Goal: Communication & Community: Ask a question

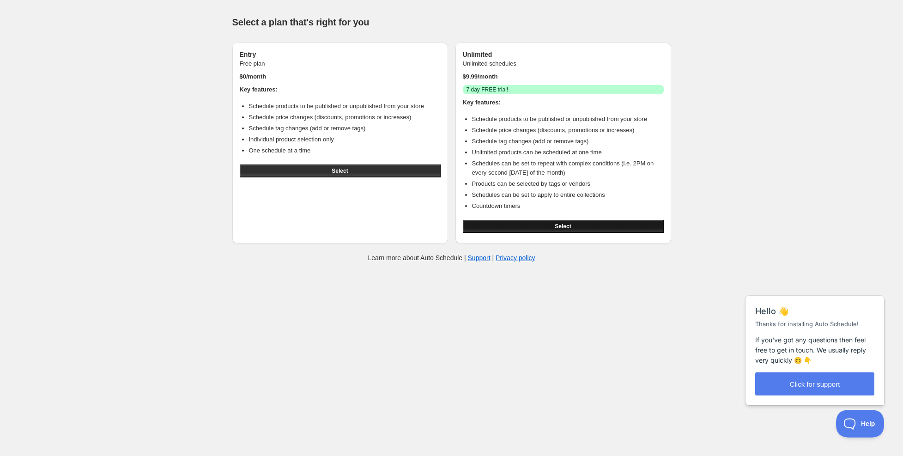
click at [560, 225] on span "Select" at bounding box center [563, 226] width 16 height 7
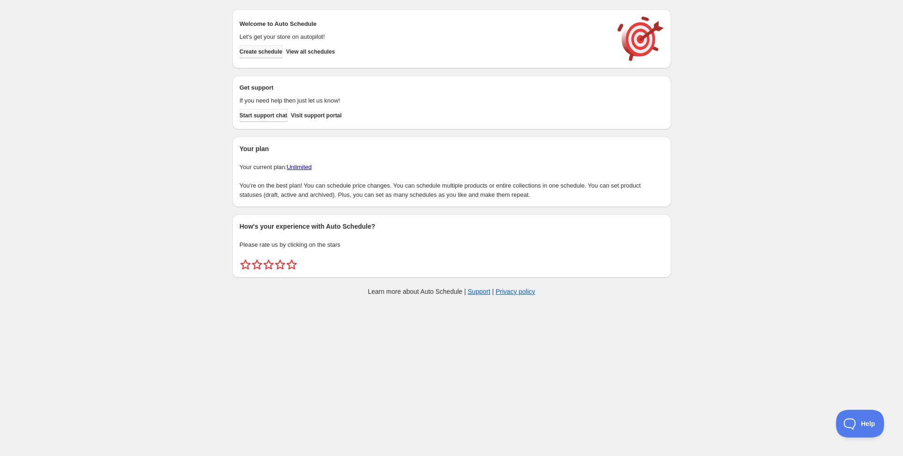
click at [264, 53] on span "Create schedule" at bounding box center [261, 51] width 43 height 7
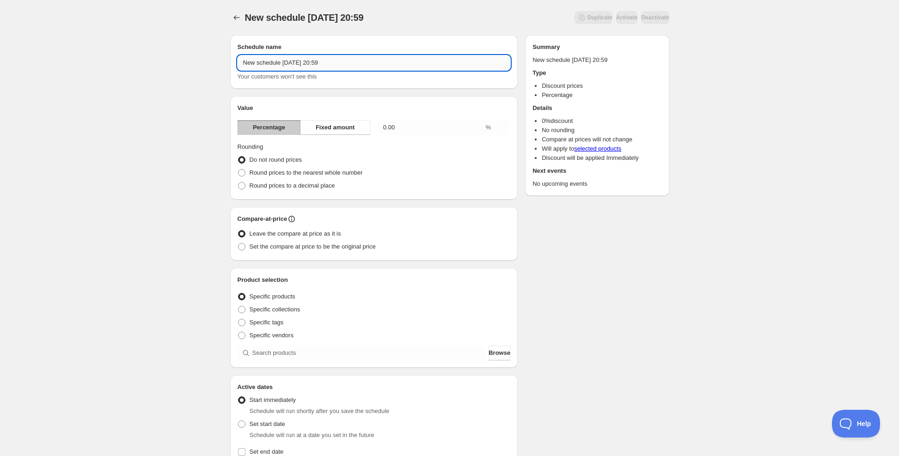
click at [337, 64] on input "New schedule Sep 20 2025 20:59" at bounding box center [373, 62] width 273 height 15
drag, startPoint x: 347, startPoint y: 63, endPoint x: 121, endPoint y: 77, distance: 226.8
click at [121, 77] on div "New schedule Sep 20 2025 20:59. This page is ready New schedule Sep 20 2025 20:…" at bounding box center [449, 342] width 899 height 684
type input "Screw the flu sale"
click at [292, 104] on h2 "Value" at bounding box center [373, 108] width 273 height 9
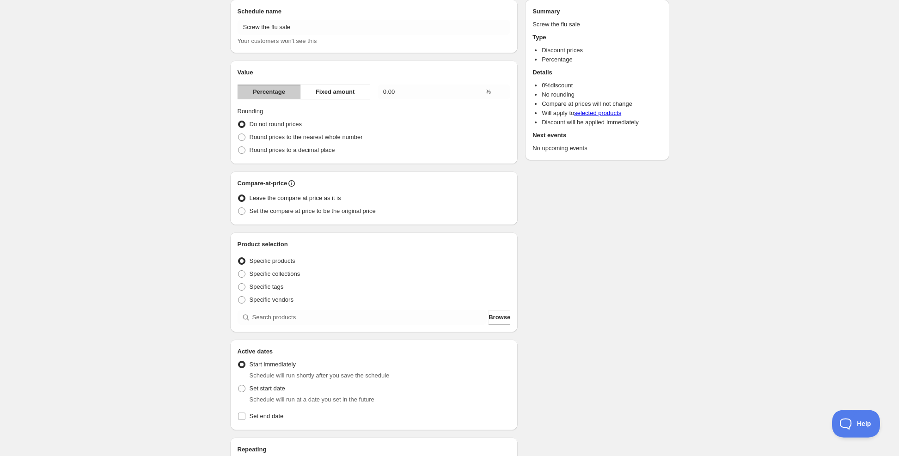
scroll to position [46, 0]
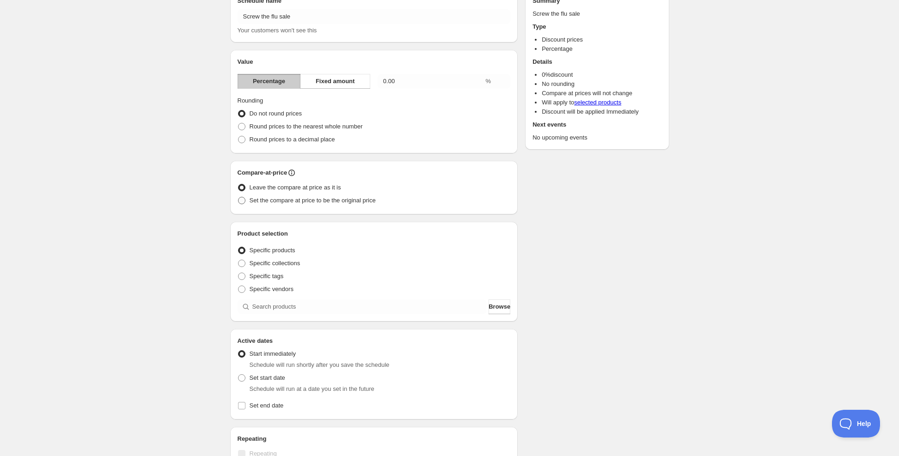
click at [240, 202] on span at bounding box center [241, 200] width 7 height 7
click at [238, 197] on input "Set the compare at price to be the original price" at bounding box center [238, 197] width 0 height 0
radio input "true"
click at [248, 187] on label "Leave the compare at price as it is" at bounding box center [289, 187] width 104 height 13
click at [238, 184] on input "Leave the compare at price as it is" at bounding box center [238, 184] width 0 height 0
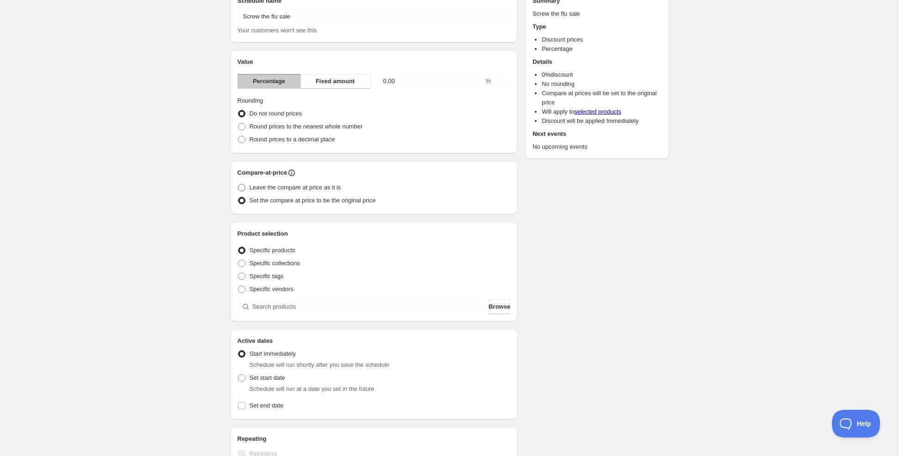
radio input "true"
click at [244, 199] on span at bounding box center [241, 200] width 7 height 7
click at [238, 197] on input "Set the compare at price to be the original price" at bounding box center [238, 197] width 0 height 0
radio input "true"
click at [241, 190] on span at bounding box center [241, 187] width 7 height 7
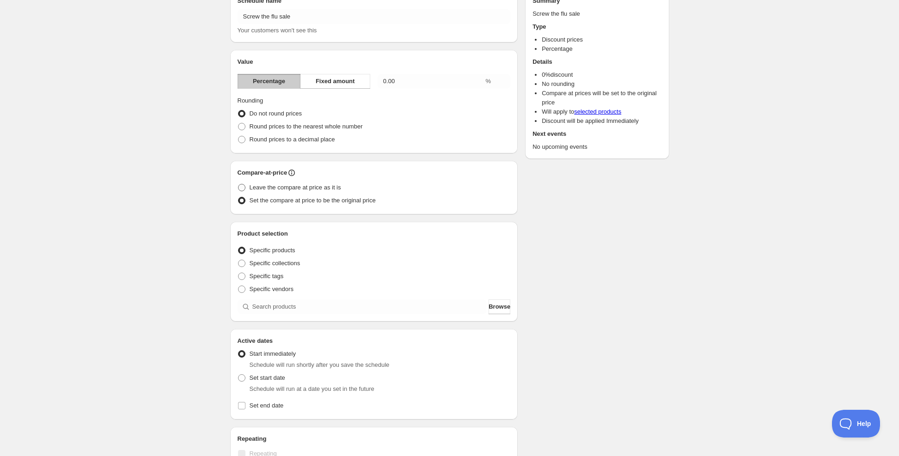
click at [238, 184] on input "Leave the compare at price as it is" at bounding box center [238, 184] width 0 height 0
radio input "true"
click at [242, 203] on span at bounding box center [241, 200] width 7 height 7
click at [238, 197] on input "Set the compare at price to be the original price" at bounding box center [238, 197] width 0 height 0
radio input "true"
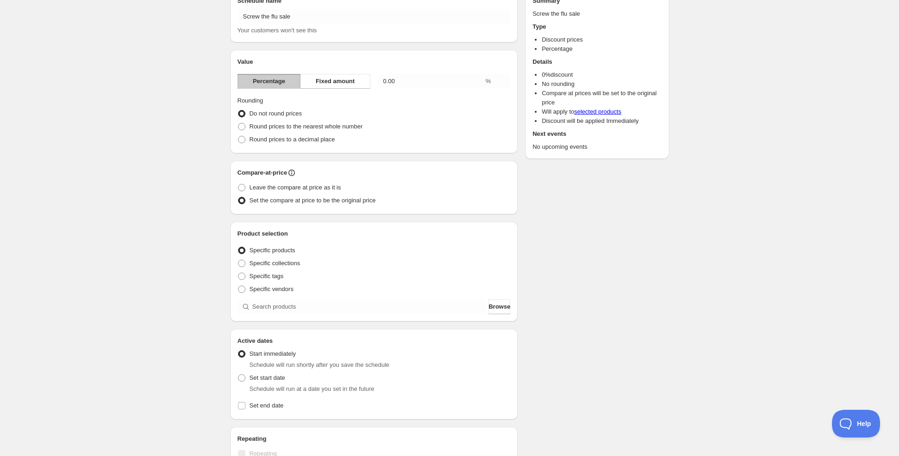
scroll to position [92, 0]
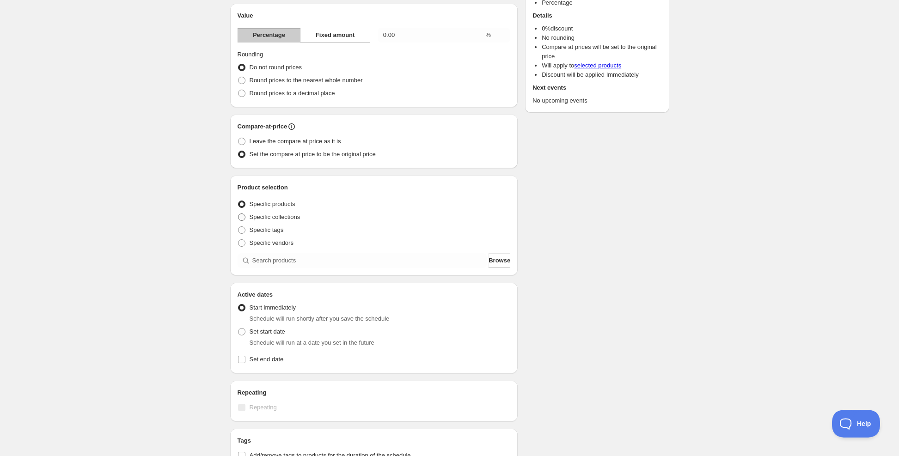
click at [256, 216] on span "Specific collections" at bounding box center [275, 216] width 51 height 7
click at [238, 214] on input "Specific collections" at bounding box center [238, 213] width 0 height 0
radio input "true"
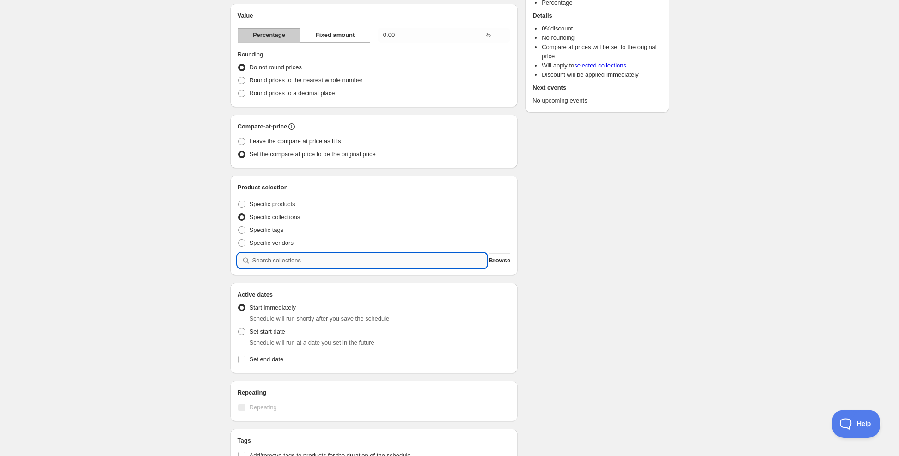
click at [295, 259] on input "search" at bounding box center [369, 260] width 235 height 15
click at [488, 260] on button "Browse" at bounding box center [499, 260] width 22 height 15
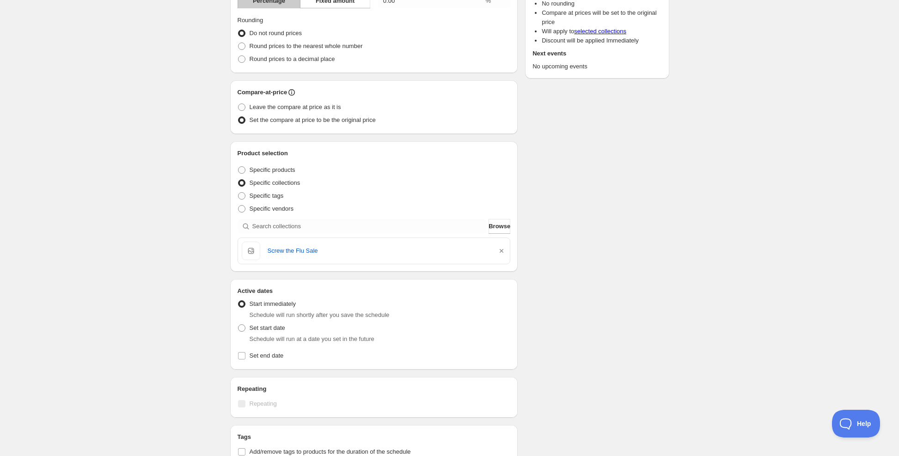
scroll to position [139, 0]
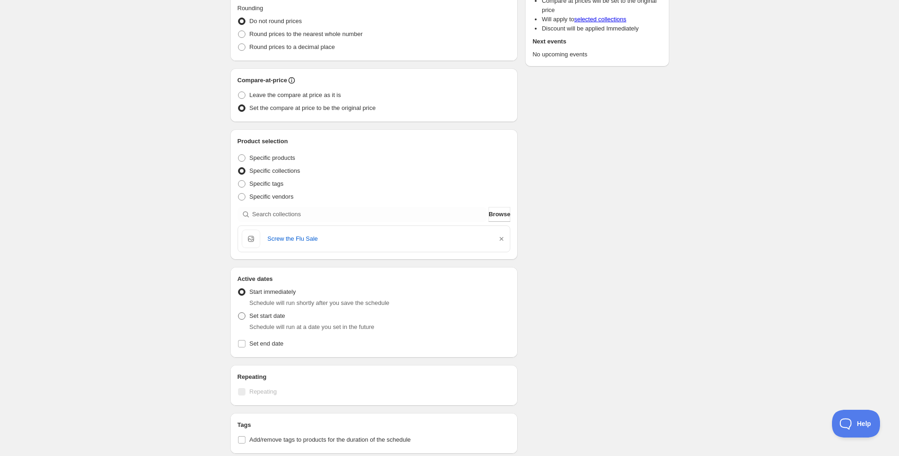
click at [243, 315] on span at bounding box center [241, 315] width 7 height 7
click at [238, 313] on input "Set start date" at bounding box center [238, 312] width 0 height 0
radio input "true"
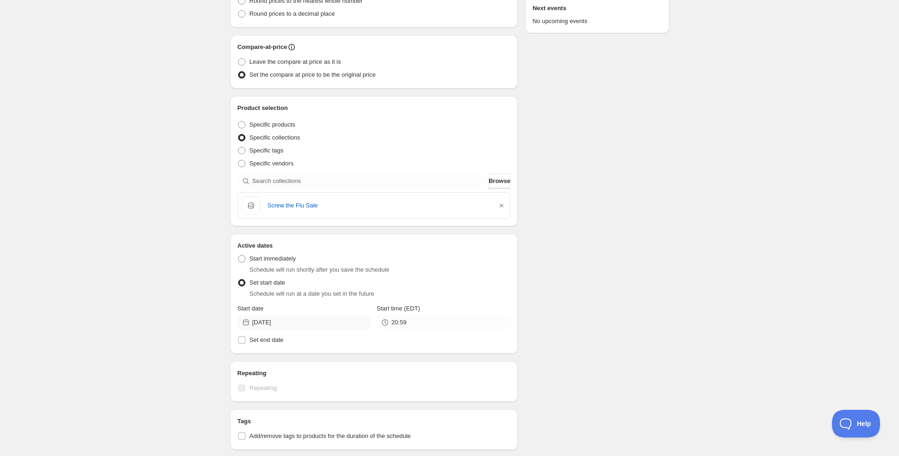
scroll to position [185, 0]
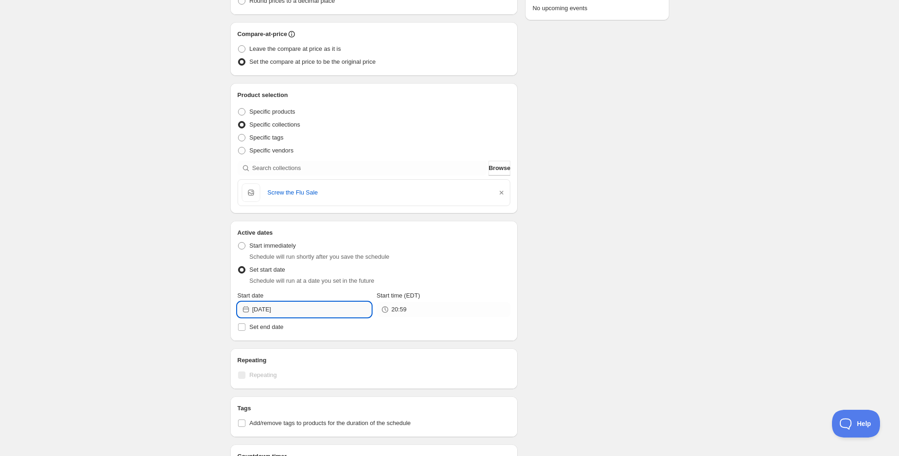
click at [348, 311] on input "2025-09-20" at bounding box center [311, 309] width 119 height 15
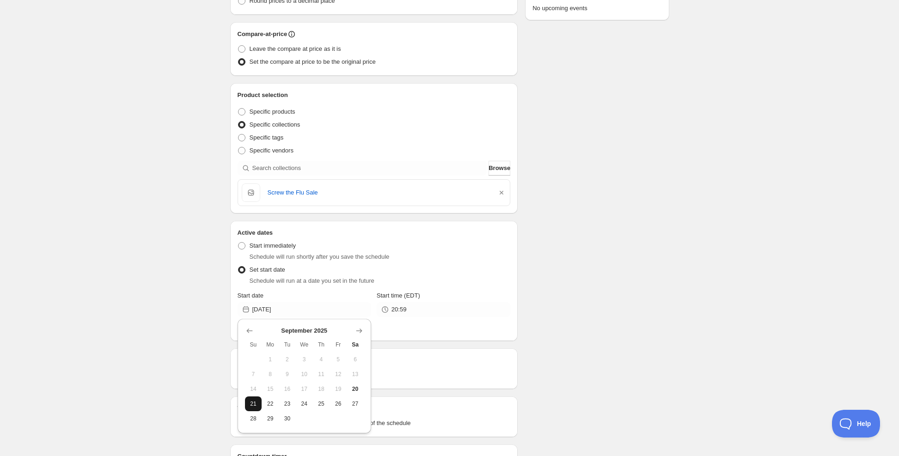
click at [255, 403] on span "21" at bounding box center [254, 403] width 10 height 7
type input "2025-09-21"
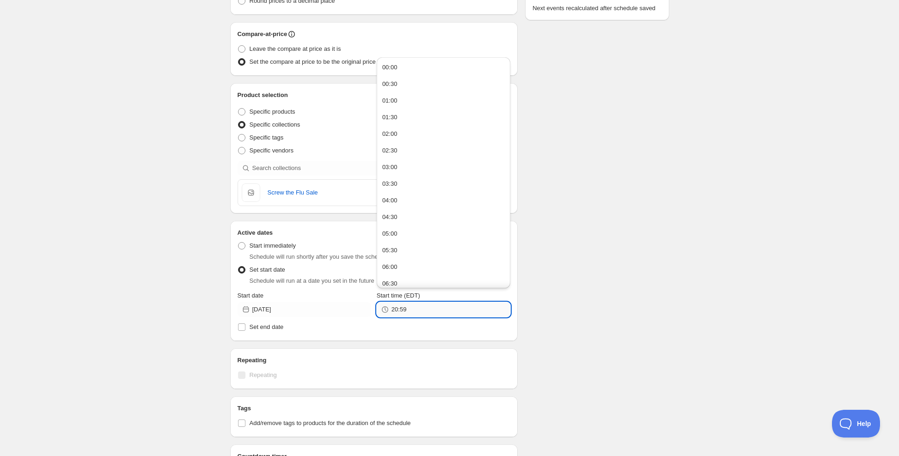
click at [422, 314] on input "20:59" at bounding box center [450, 309] width 119 height 15
click at [411, 276] on button "23:30" at bounding box center [443, 278] width 128 height 15
click at [412, 311] on input "23:30" at bounding box center [450, 309] width 119 height 15
type input "23:59"
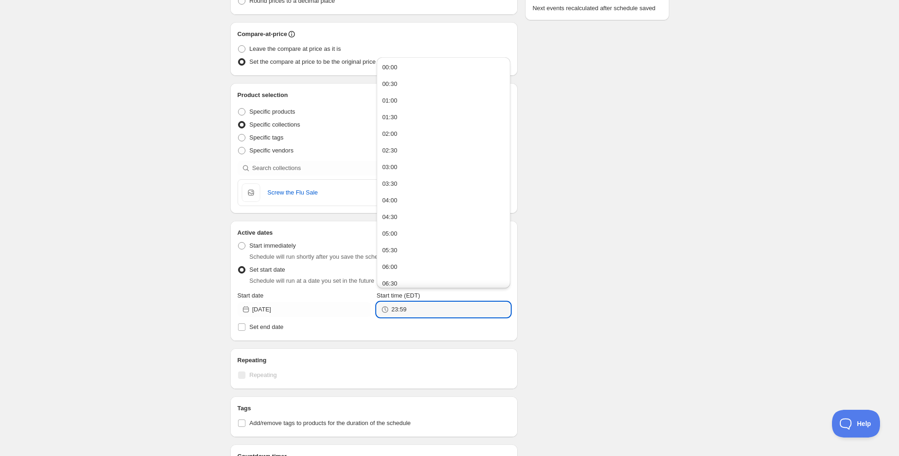
click at [409, 335] on div "Active dates Active Date Type Start immediately Schedule will run shortly after…" at bounding box center [374, 281] width 288 height 120
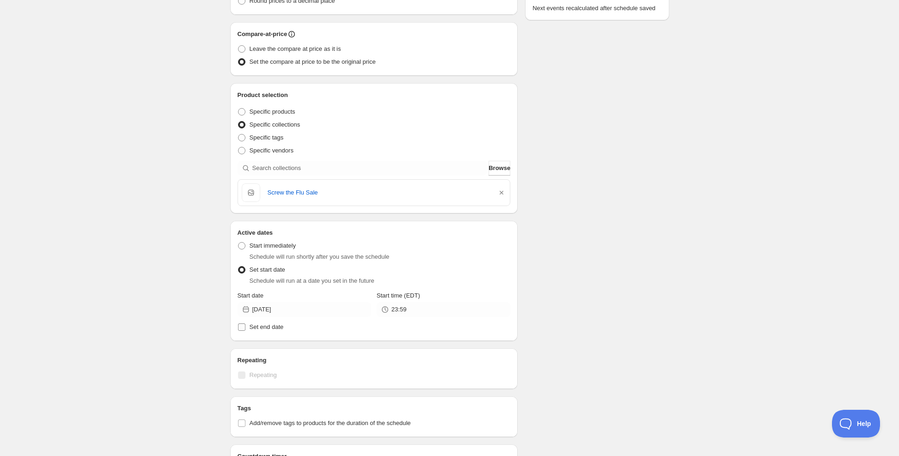
click at [242, 329] on input "Set end date" at bounding box center [241, 326] width 7 height 7
checkbox input "true"
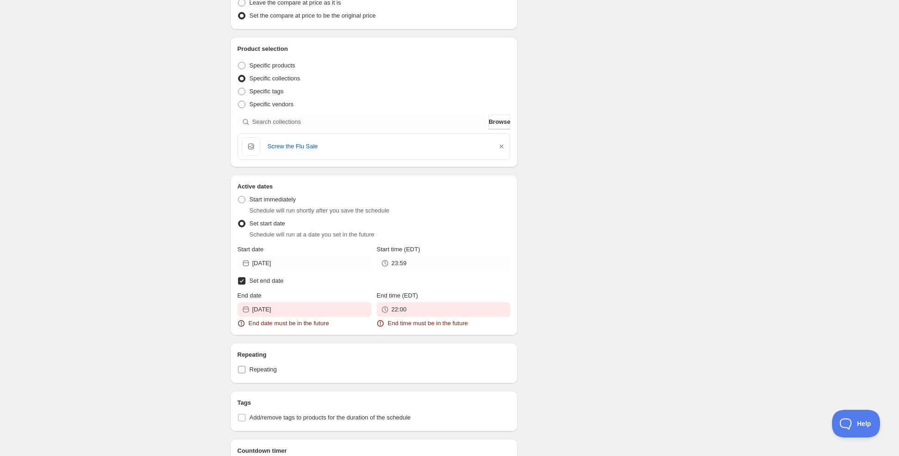
scroll to position [277, 0]
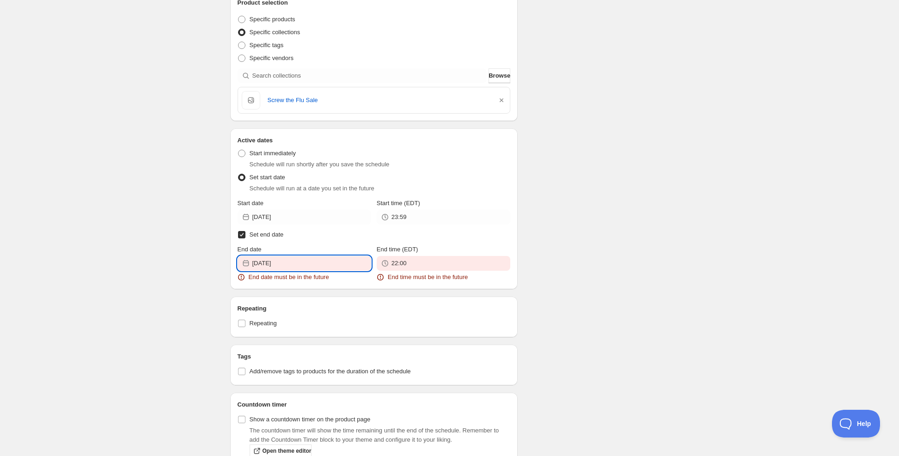
click at [327, 264] on input "2025-09-19" at bounding box center [311, 263] width 119 height 15
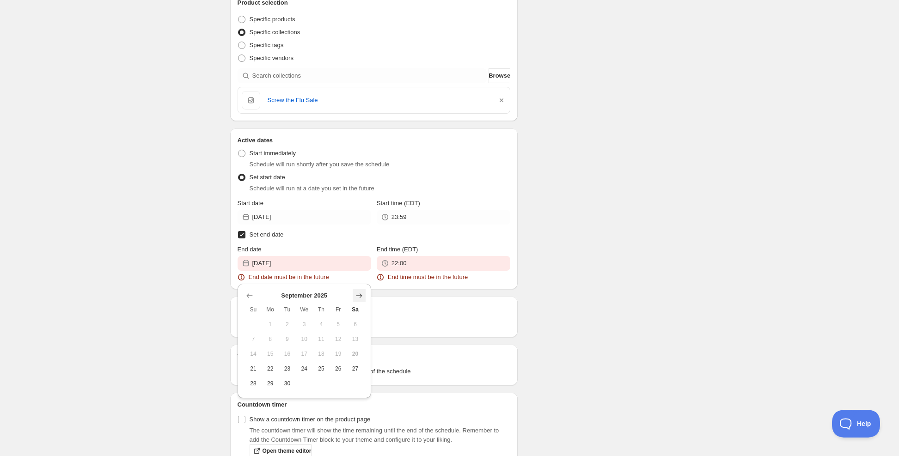
click at [359, 298] on icon "Show next month, October 2025" at bounding box center [358, 295] width 9 height 9
click at [258, 338] on span "5" at bounding box center [254, 338] width 10 height 7
type input "2025-10-05"
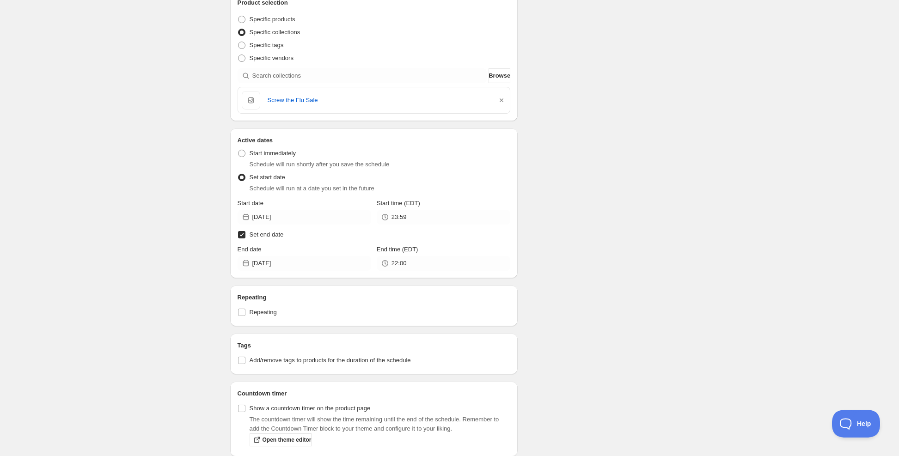
click at [406, 286] on div "Repeating Repeating" at bounding box center [374, 306] width 288 height 41
click at [412, 263] on input "22:00" at bounding box center [450, 263] width 119 height 15
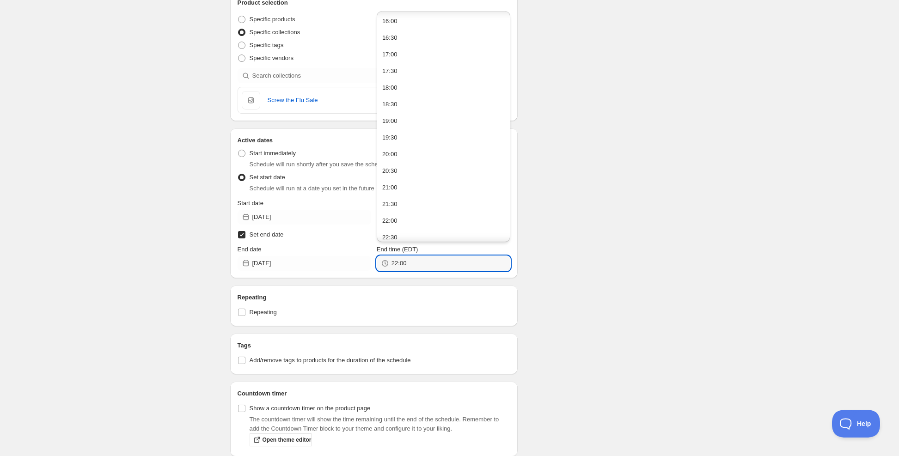
scroll to position [571, 0]
click at [412, 231] on button "23:30" at bounding box center [443, 232] width 128 height 15
type input "23:30"
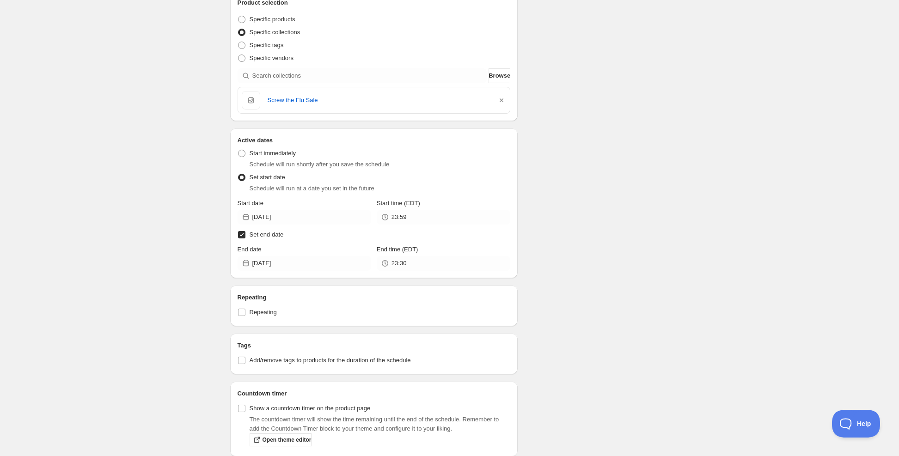
click at [404, 303] on div "Repeating Repeating" at bounding box center [373, 306] width 273 height 26
click at [131, 265] on div "Screw the flu sale. This page is ready Screw the flu sale Duplicate Activate De…" at bounding box center [449, 109] width 899 height 773
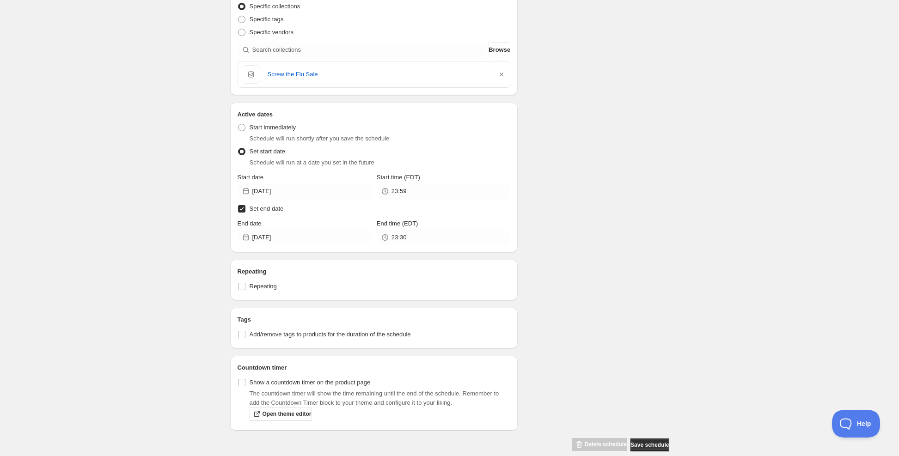
scroll to position [315, 0]
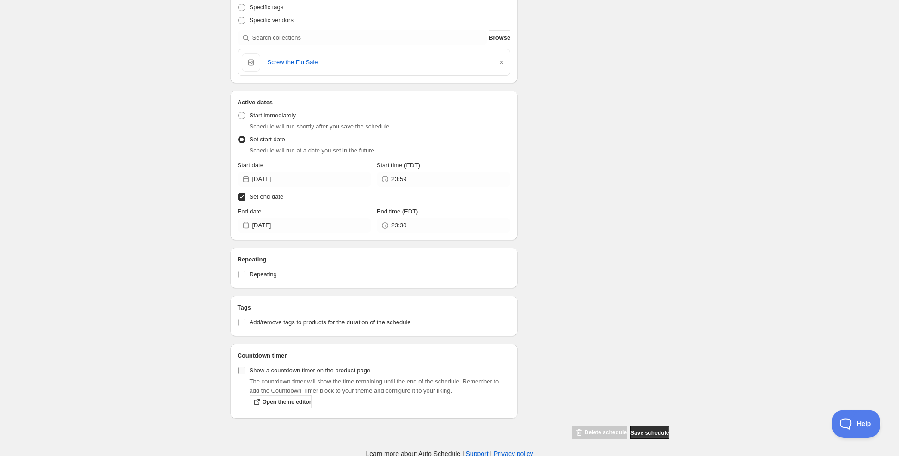
click at [241, 367] on input "Show a countdown timer on the product page" at bounding box center [241, 370] width 7 height 7
checkbox input "true"
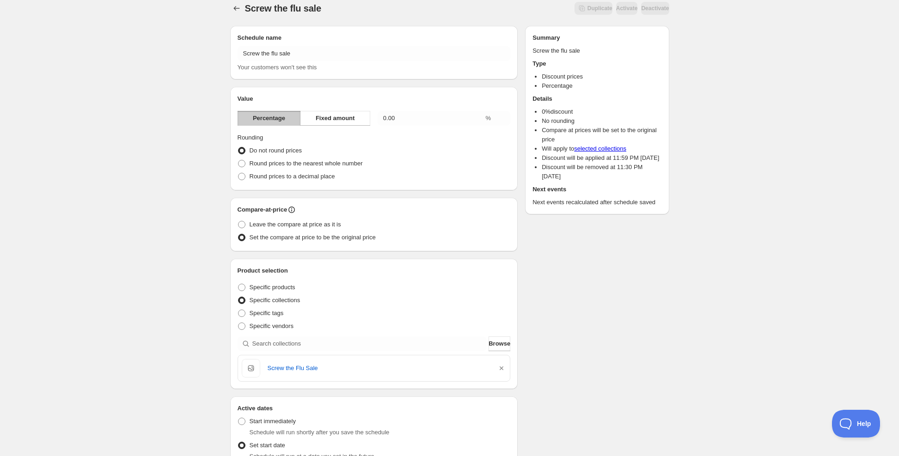
scroll to position [0, 0]
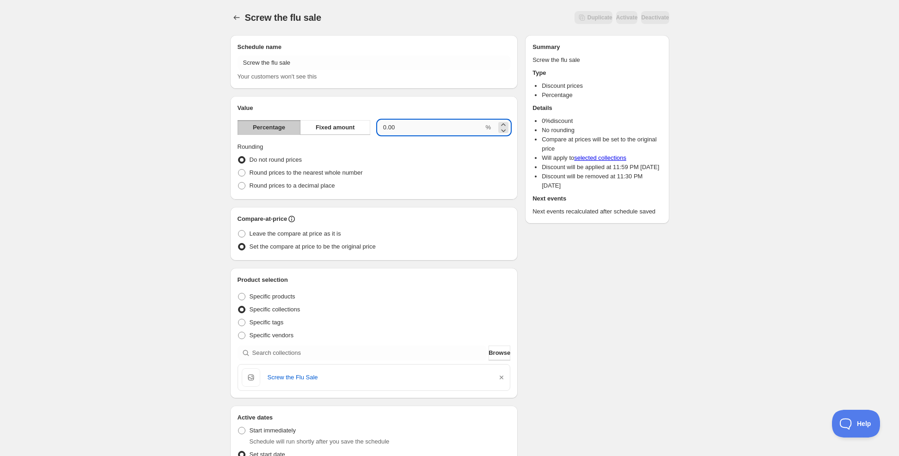
click at [413, 132] on input "0.00" at bounding box center [431, 127] width 106 height 15
drag, startPoint x: 416, startPoint y: 132, endPoint x: 351, endPoint y: 136, distance: 65.7
click at [351, 136] on div "Value Percentage Fixed amount 0.00 % Rounding Do not round prices Round prices …" at bounding box center [373, 148] width 273 height 89
type input "40"
click at [415, 163] on div "Do not round prices" at bounding box center [373, 159] width 273 height 13
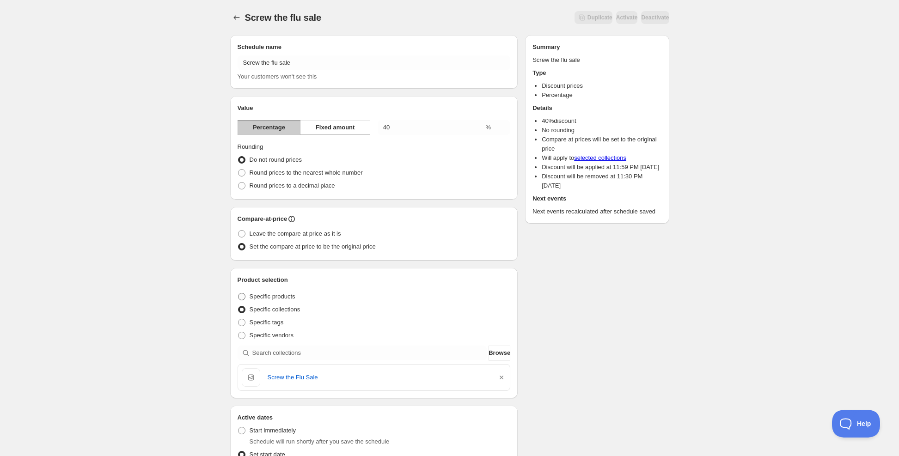
click at [283, 294] on span "Specific products" at bounding box center [273, 296] width 46 height 7
click at [238, 293] on input "Specific products" at bounding box center [238, 293] width 0 height 0
radio input "true"
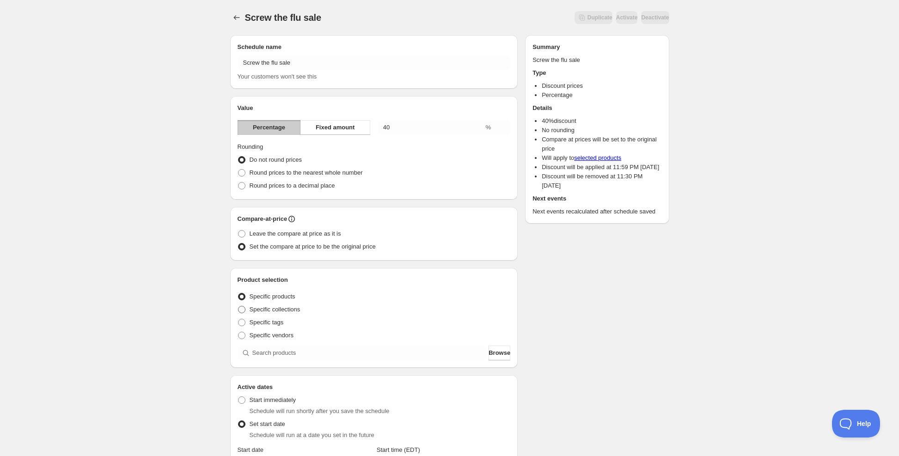
click at [294, 309] on span "Specific collections" at bounding box center [275, 309] width 51 height 7
click at [238, 306] on input "Specific collections" at bounding box center [238, 306] width 0 height 0
radio input "true"
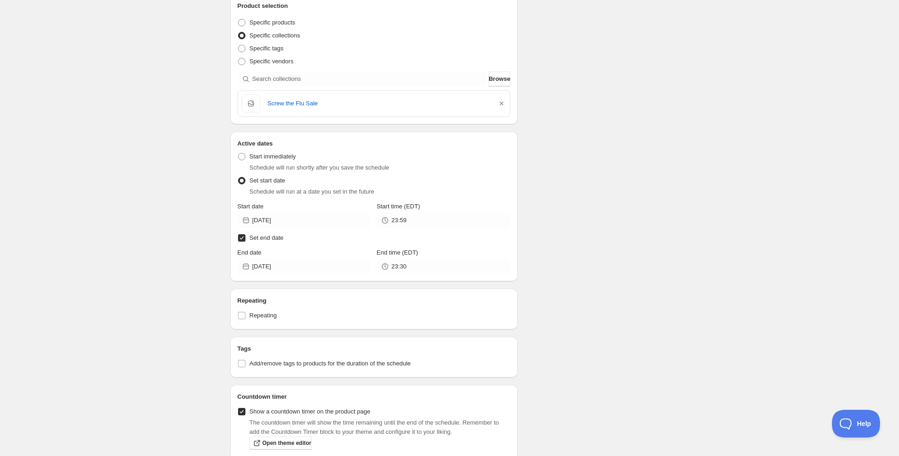
scroll to position [315, 0]
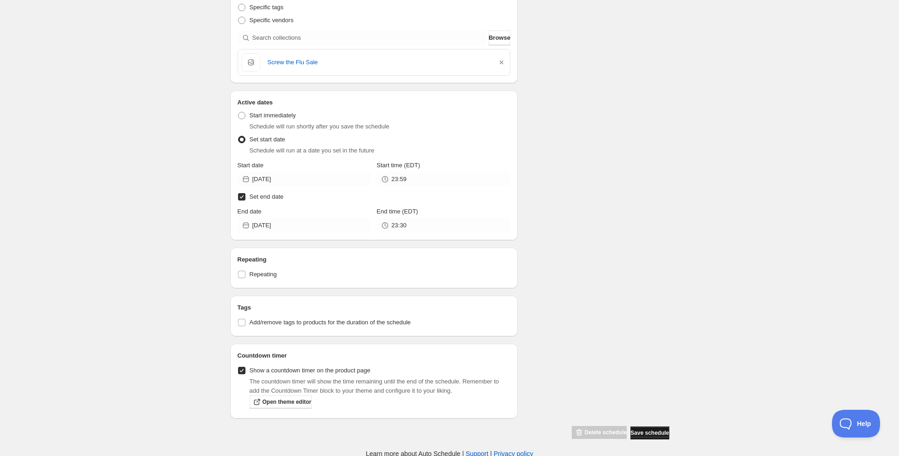
click at [649, 429] on span "Save schedule" at bounding box center [649, 432] width 38 height 7
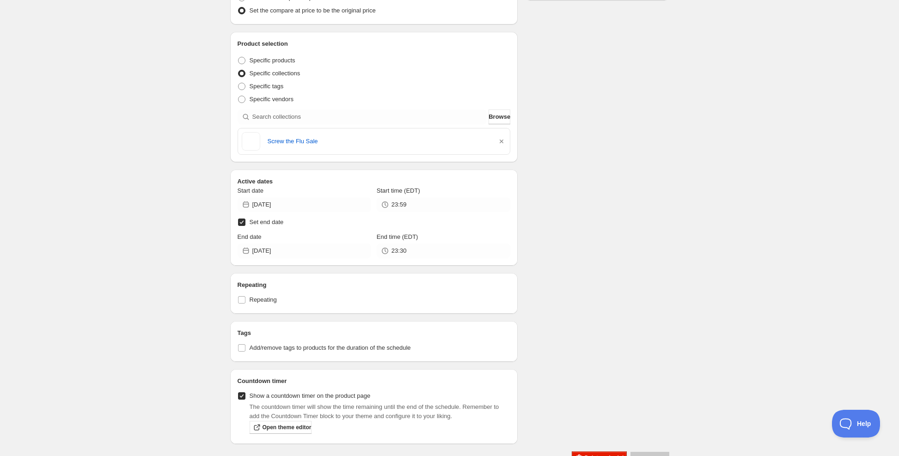
scroll to position [262, 0]
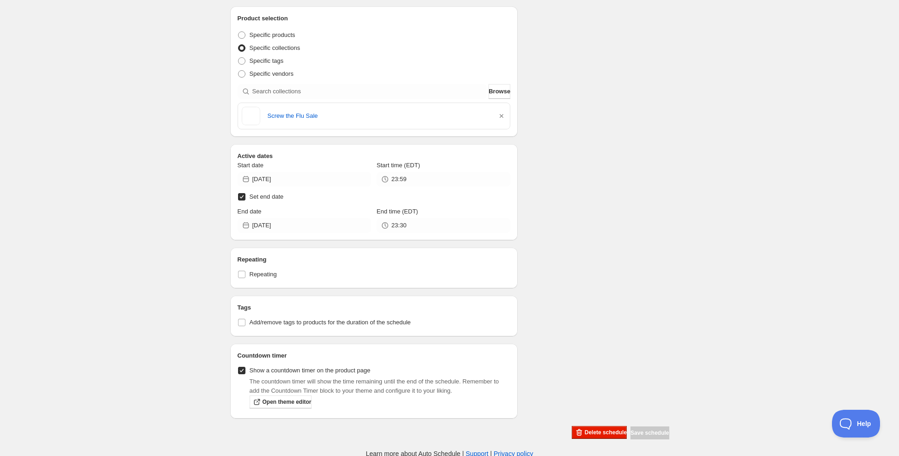
click at [245, 371] on input "Show a countdown timer on the product page" at bounding box center [241, 370] width 7 height 7
checkbox input "false"
click at [658, 432] on span "Save schedule" at bounding box center [649, 432] width 38 height 7
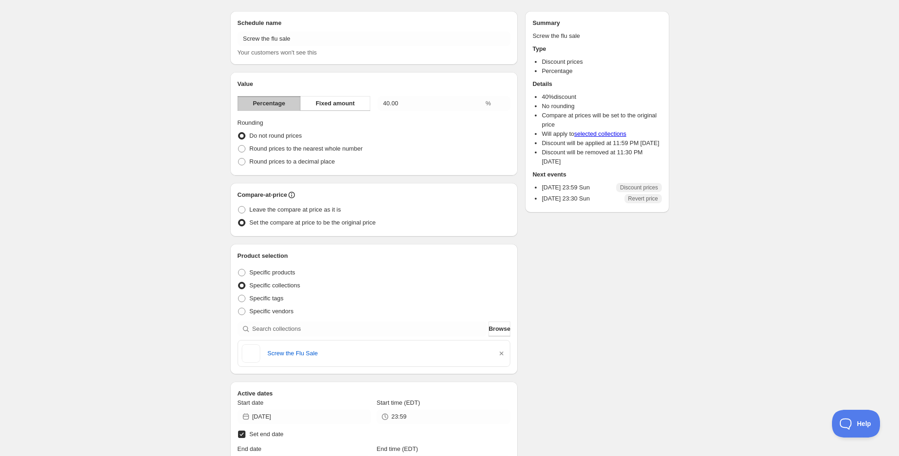
scroll to position [0, 0]
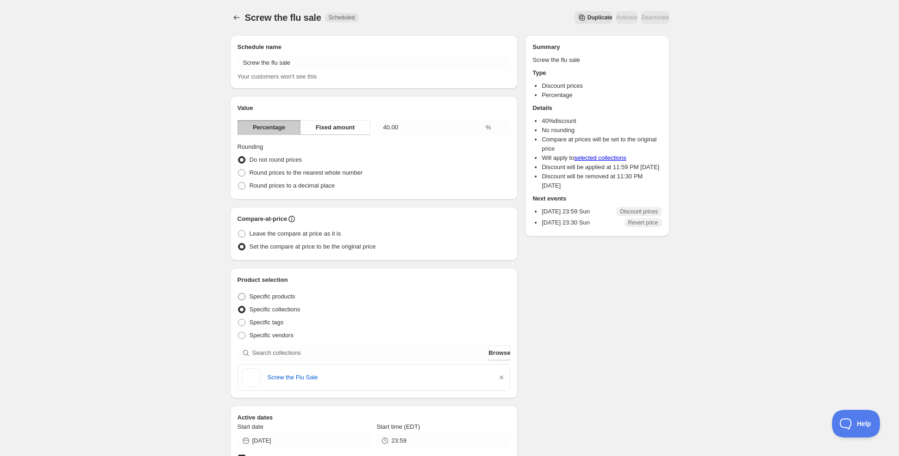
click at [285, 296] on span "Specific products" at bounding box center [273, 296] width 46 height 7
click at [238, 293] on input "Specific products" at bounding box center [238, 293] width 0 height 0
radio input "true"
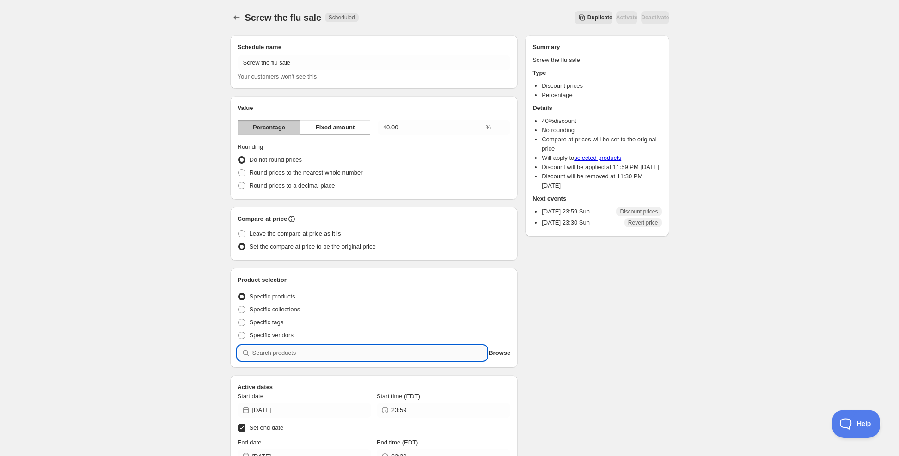
click at [297, 350] on input "search" at bounding box center [369, 353] width 235 height 15
type input "m"
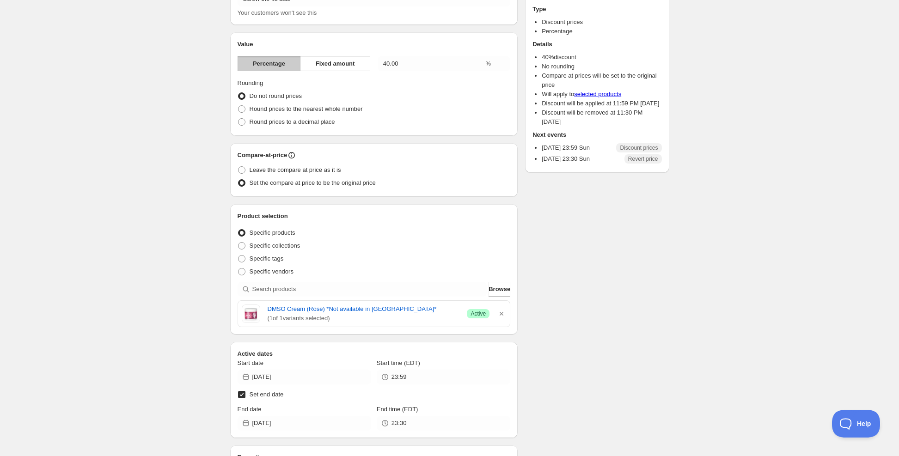
scroll to position [46, 0]
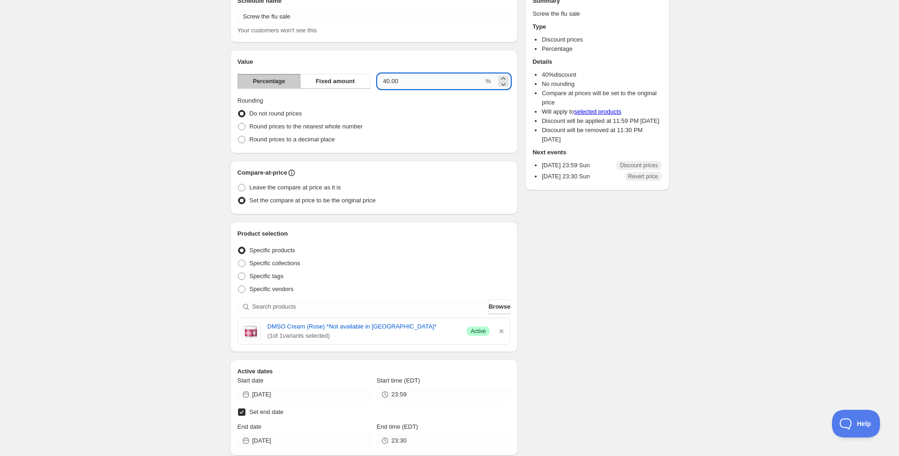
click at [389, 82] on input "40.00" at bounding box center [431, 81] width 106 height 15
click at [507, 138] on div "Round prices to a decimal place" at bounding box center [373, 139] width 273 height 13
click at [504, 140] on div "Round prices to a decimal place" at bounding box center [373, 139] width 273 height 13
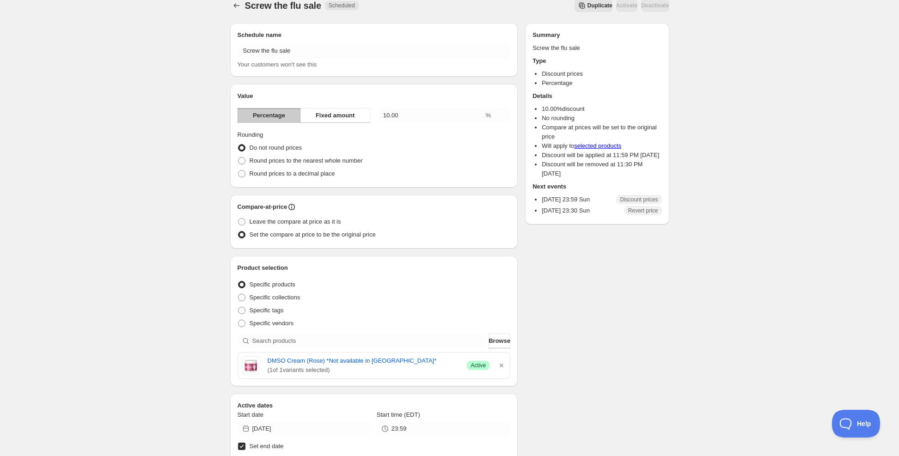
scroll to position [0, 0]
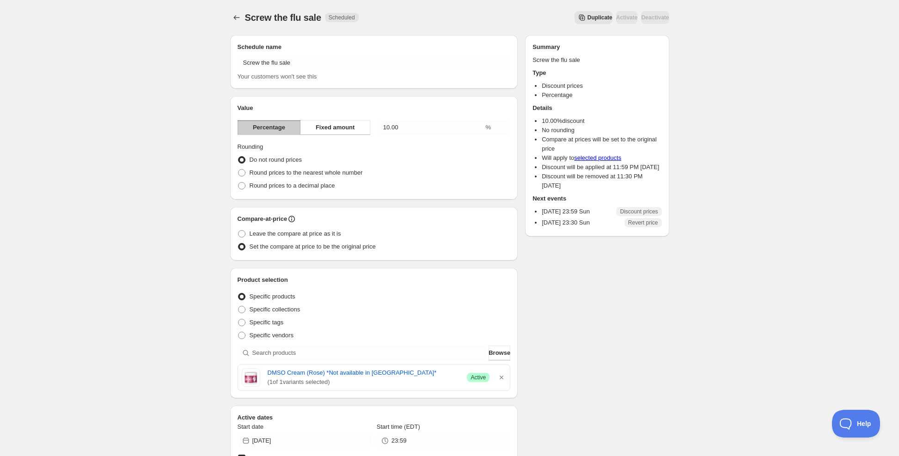
click at [43, 18] on div "Screw the flu sale. This page is ready Screw the flu sale Scheduled Duplicate A…" at bounding box center [449, 360] width 899 height 720
click at [202, 156] on div "Screw the flu sale. This page is ready Screw the flu sale Scheduled Duplicate A…" at bounding box center [449, 360] width 899 height 720
click at [325, 126] on span "Fixed amount" at bounding box center [335, 127] width 39 height 9
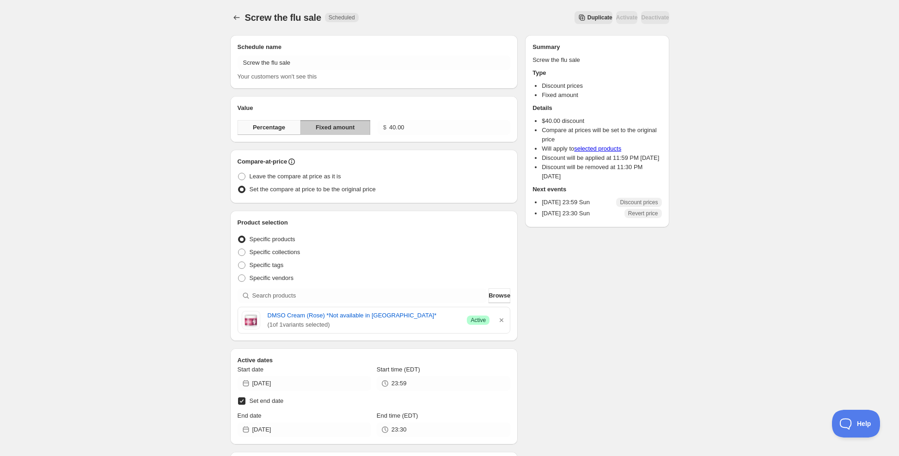
click at [278, 130] on span "Percentage" at bounding box center [269, 127] width 32 height 9
type input "10.00"
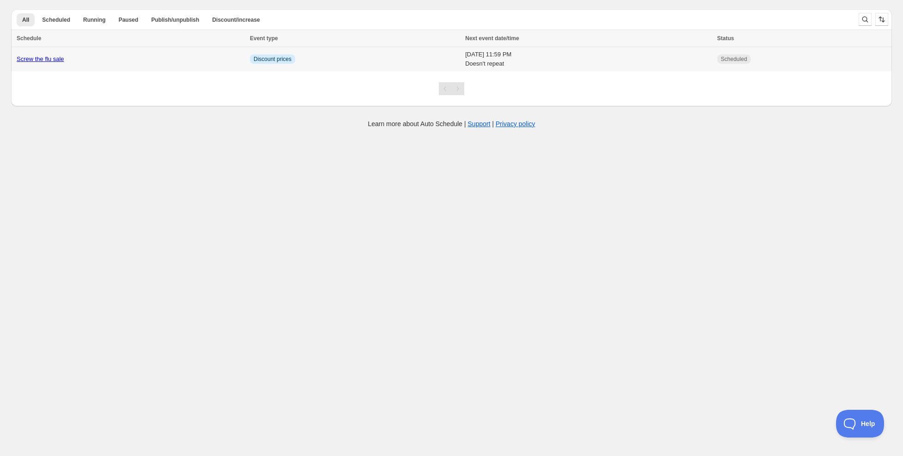
click at [49, 61] on link "Screw the flu sale" at bounding box center [41, 58] width 48 height 7
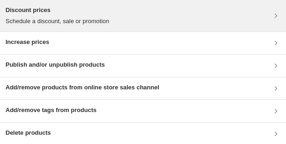
click at [99, 21] on p "Schedule a discount, sale or promotion" at bounding box center [58, 21] width 104 height 9
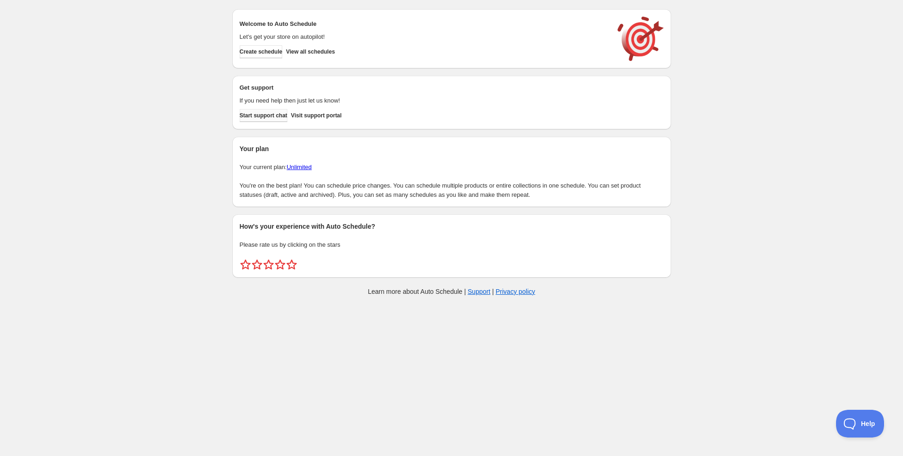
click at [264, 115] on span "Start support chat" at bounding box center [264, 115] width 48 height 7
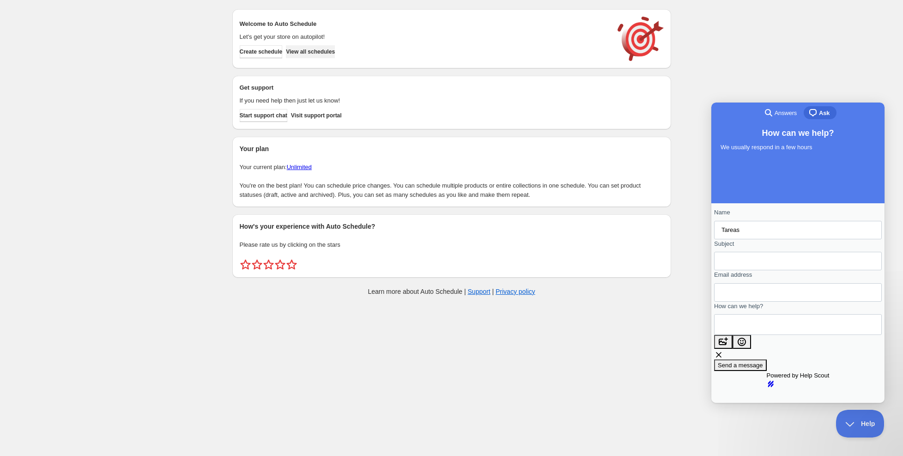
type input "Tareas"
click at [315, 54] on span "View all schedules" at bounding box center [310, 51] width 49 height 7
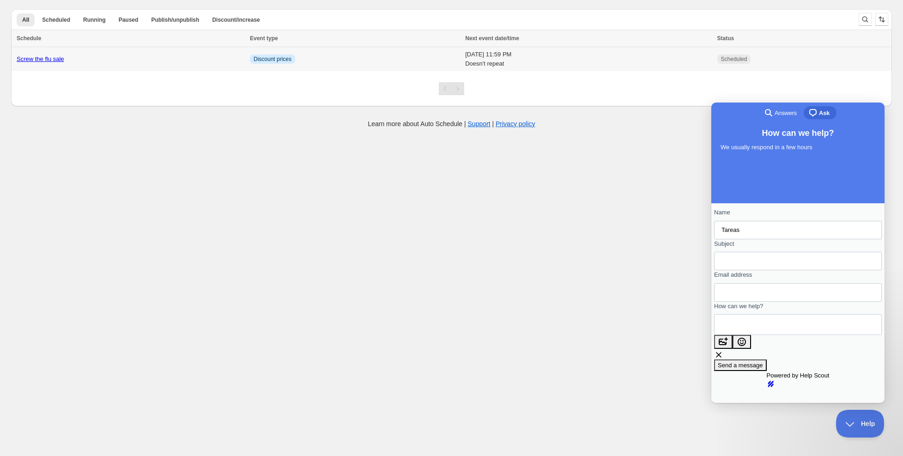
click at [65, 61] on div "Screw the flu sale" at bounding box center [131, 59] width 228 height 9
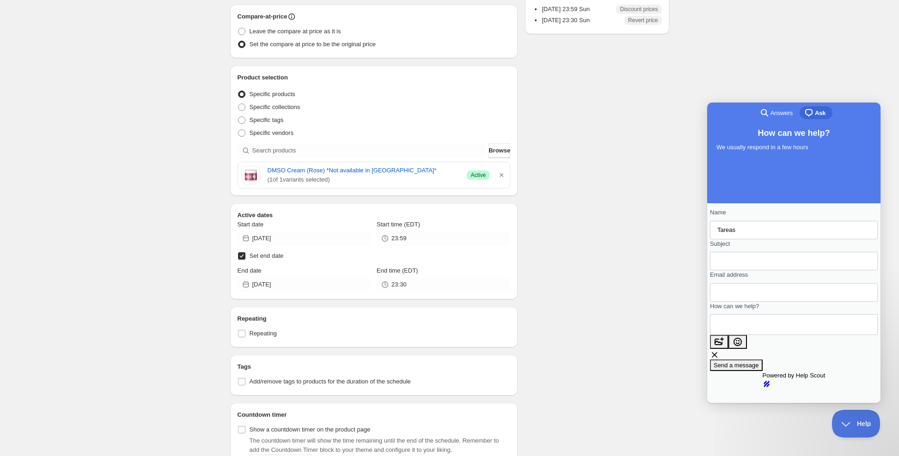
scroll to position [262, 0]
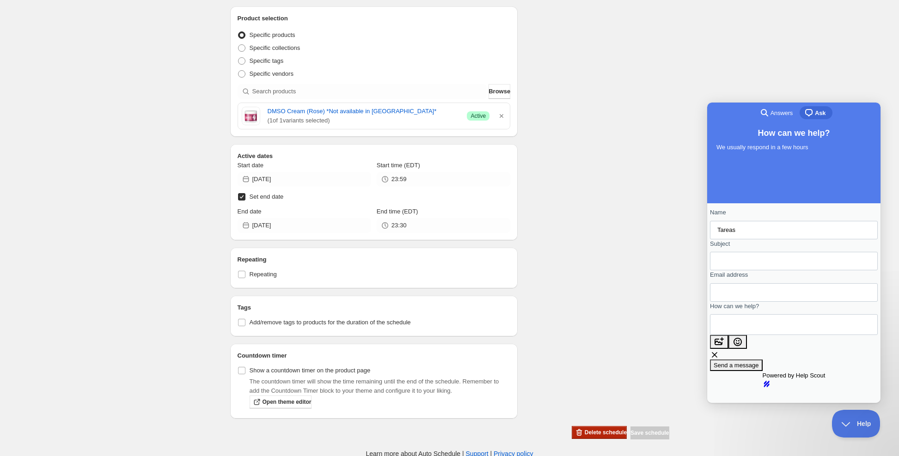
click at [616, 434] on button "Delete schedule" at bounding box center [599, 432] width 55 height 13
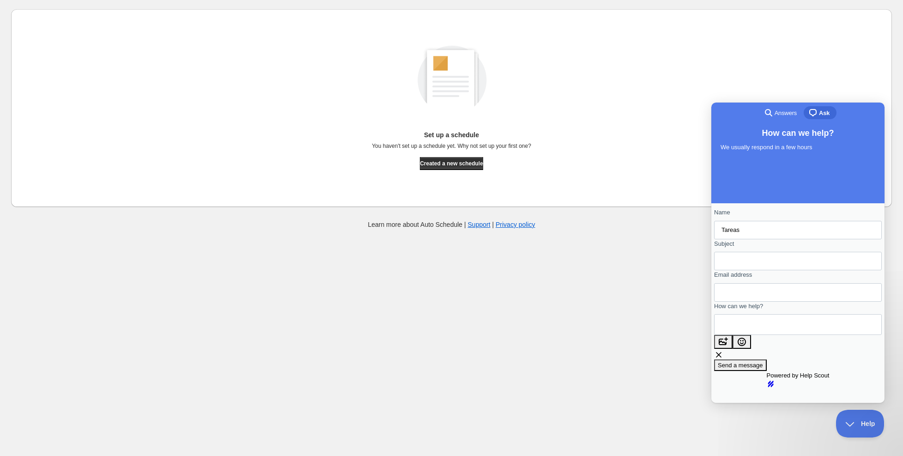
click at [405, 262] on body "Create schedule Help & support Cancel Discount prices Schedule a discount, sale…" at bounding box center [451, 228] width 903 height 456
click at [766, 329] on textarea "How can we help?" at bounding box center [764, 325] width 84 height 20
type textarea "I need to apply different discounts for different products. Can I do that in yo…"
drag, startPoint x: 739, startPoint y: 234, endPoint x: 747, endPoint y: 256, distance: 24.0
click at [739, 234] on input "Tareas" at bounding box center [798, 230] width 153 height 17
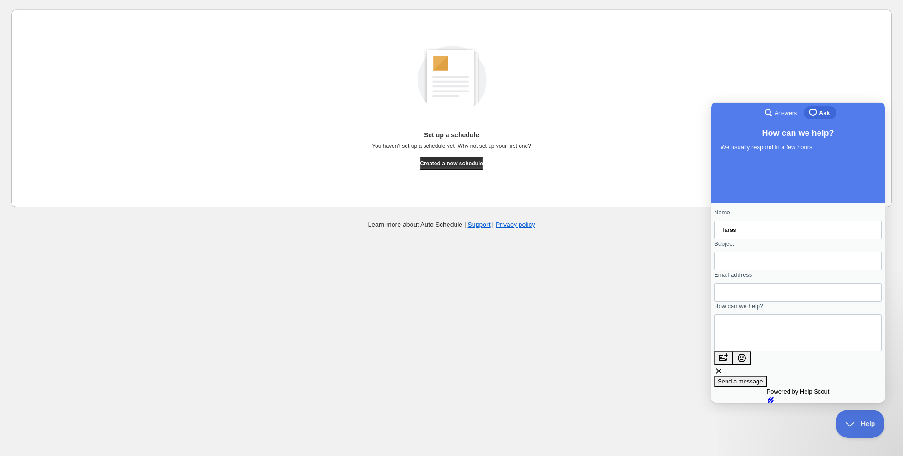
type input "Taras"
click at [773, 268] on input "Subject" at bounding box center [798, 261] width 153 height 17
drag, startPoint x: 821, startPoint y: 337, endPoint x: 774, endPoint y: 335, distance: 46.7
click at [765, 335] on textarea "I need to apply different discounts for different products. Can I do that in yo…" at bounding box center [743, 333] width 43 height 28
click at [767, 269] on input "Subject" at bounding box center [798, 261] width 153 height 17
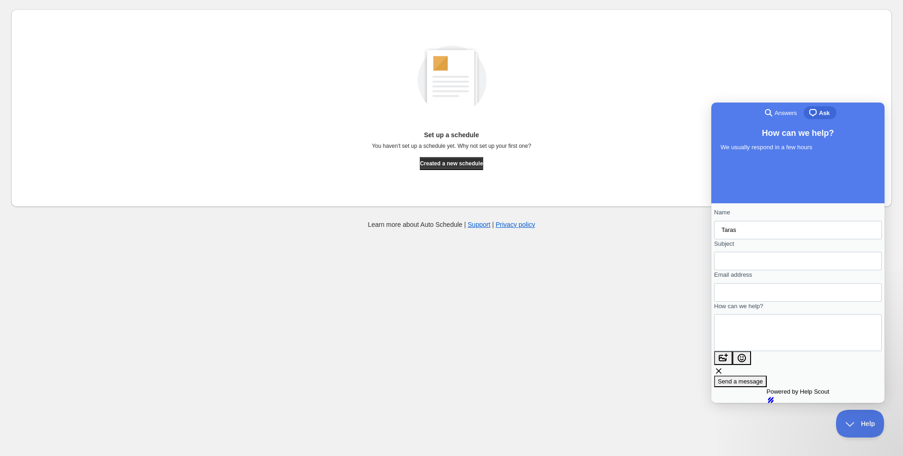
paste input "different discounts"
type input "different discounts"
click at [791, 351] on div "Contact form" at bounding box center [798, 332] width 168 height 37
click at [765, 344] on textarea "I need to apply different discounts for different products. Can I do that in yo…" at bounding box center [743, 333] width 43 height 28
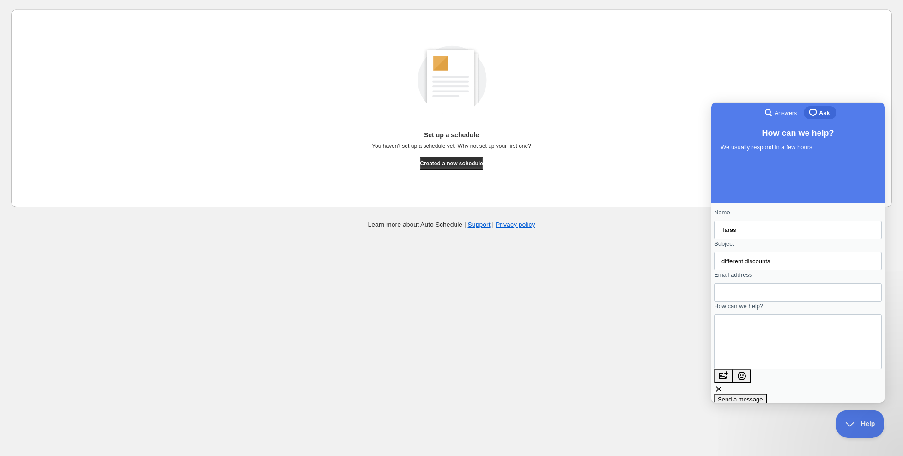
click at [735, 368] on textarea "I need to apply different discounts for different products. Can I do that in yo…" at bounding box center [733, 342] width 23 height 53
click at [737, 368] on textarea "I need to apply different discounts for different products. Can I do that in yo…" at bounding box center [733, 342] width 23 height 53
click at [742, 368] on textarea "I need to apply different discounts for different products. Can I do that in yo…" at bounding box center [733, 342] width 23 height 53
click at [741, 369] on div "Contact form" at bounding box center [798, 341] width 168 height 55
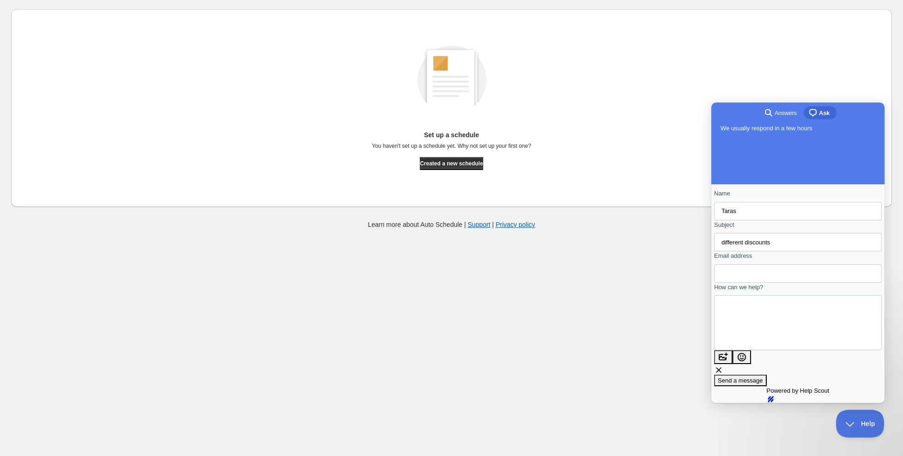
scroll to position [59, 0]
type textarea "I need to apply different discounts for different products. Can I do that in yo…"
click at [791, 265] on input "Email address" at bounding box center [798, 273] width 153 height 17
type input "taras.pilipov@gmail.com"
click at [763, 377] on span "Send a message" at bounding box center [740, 380] width 45 height 7
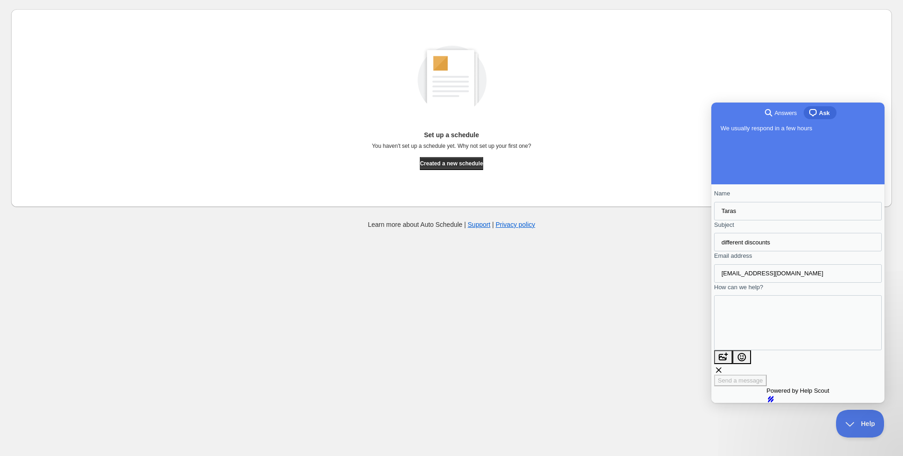
scroll to position [0, 0]
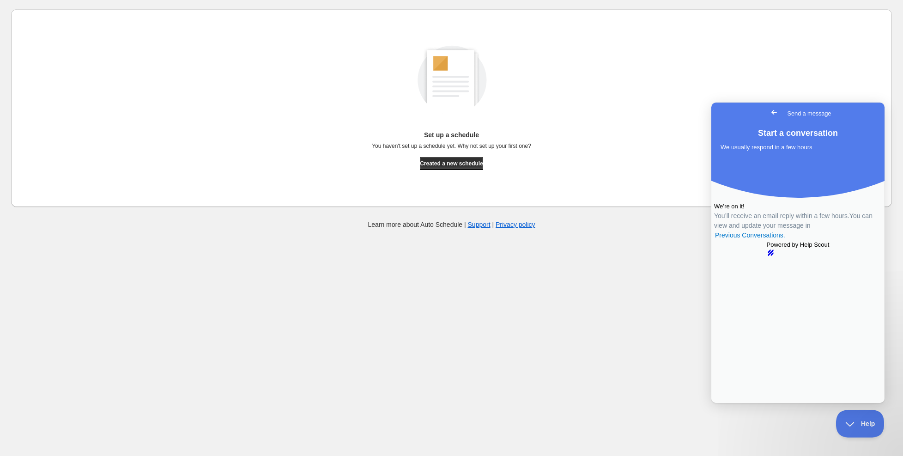
click at [769, 113] on span "Go back" at bounding box center [774, 112] width 11 height 11
